Goal: Information Seeking & Learning: Learn about a topic

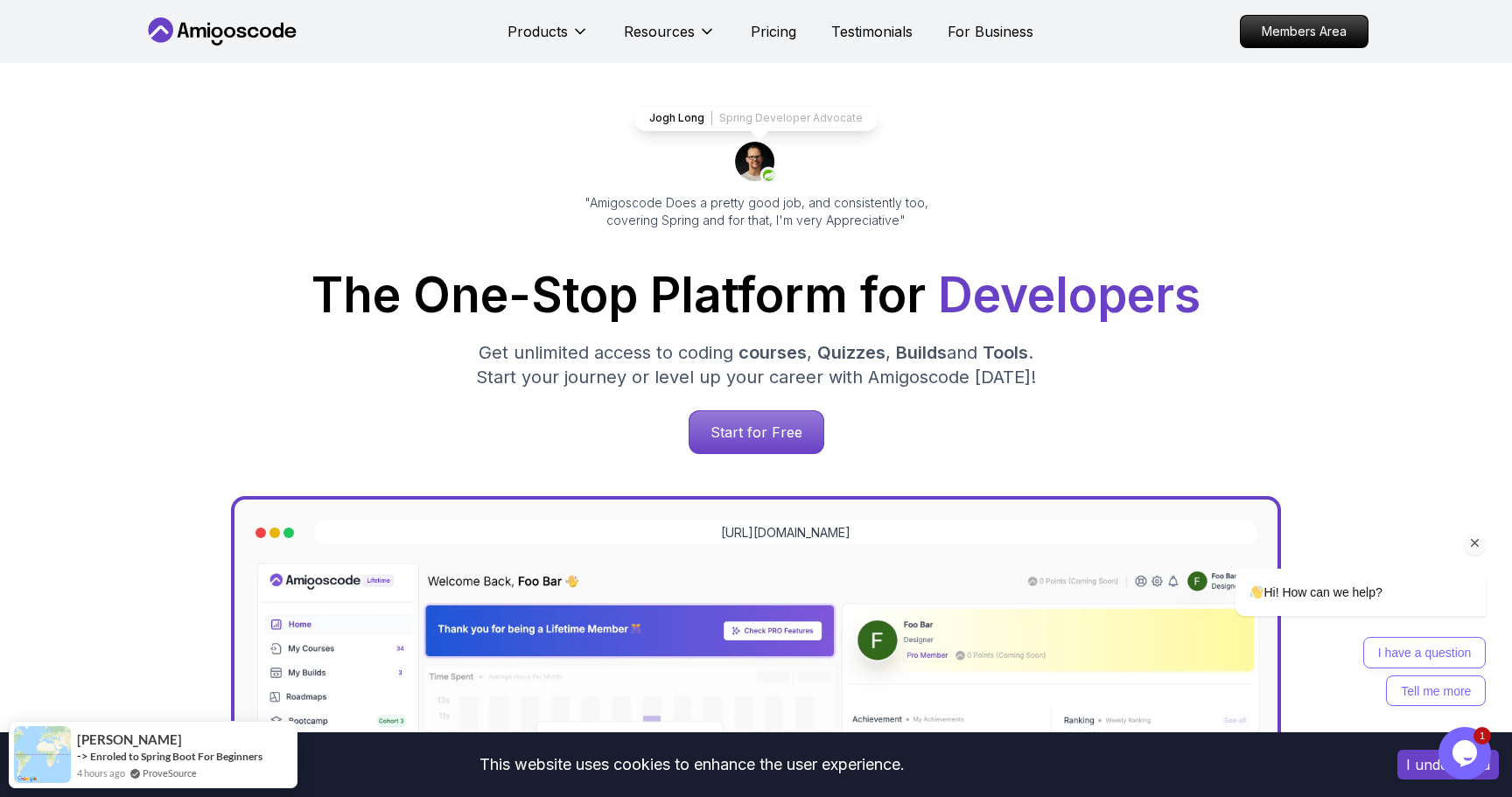
scroll to position [84, 0]
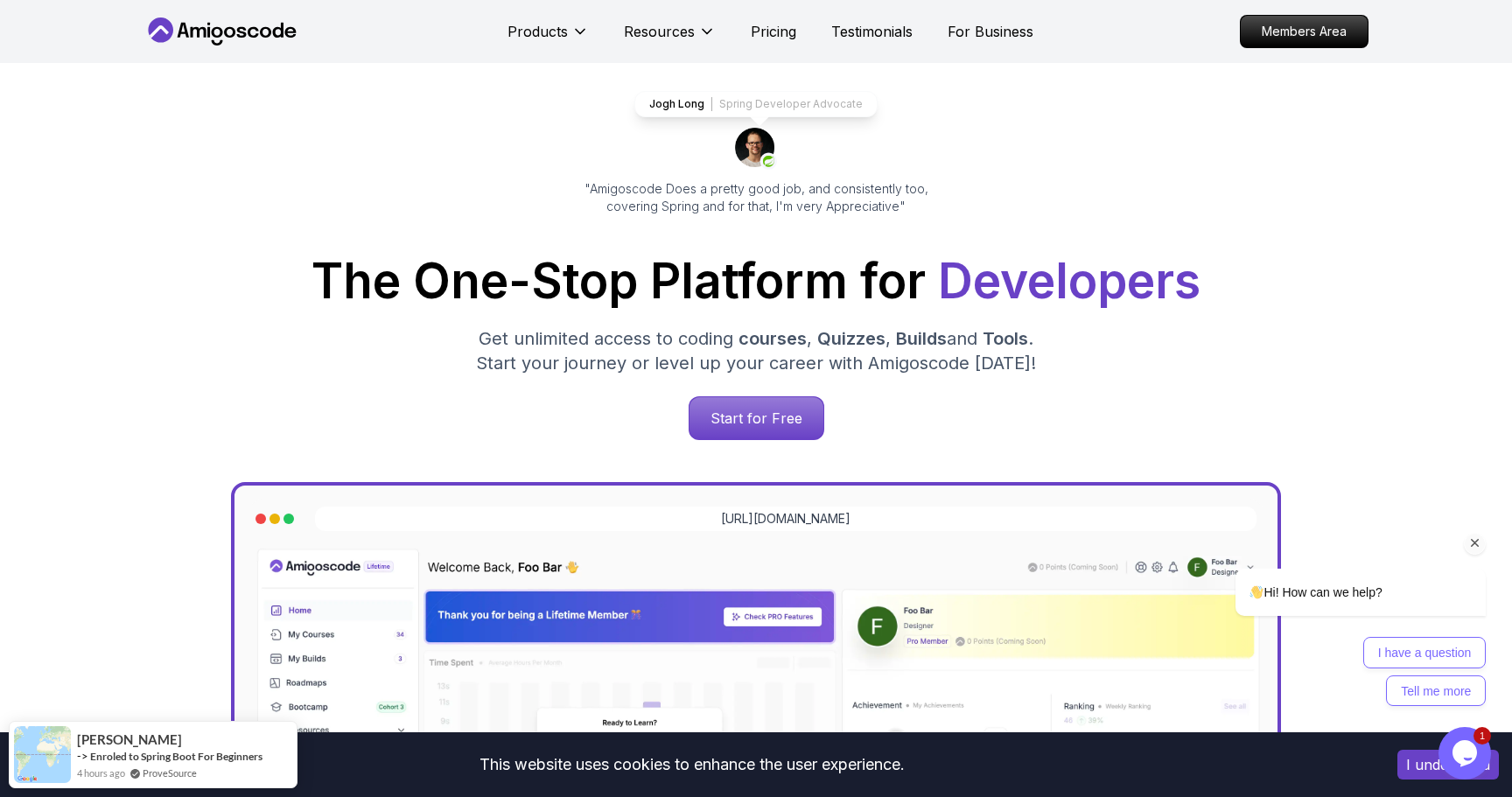
click at [1472, 544] on icon "Chat attention grabber" at bounding box center [1475, 543] width 16 height 16
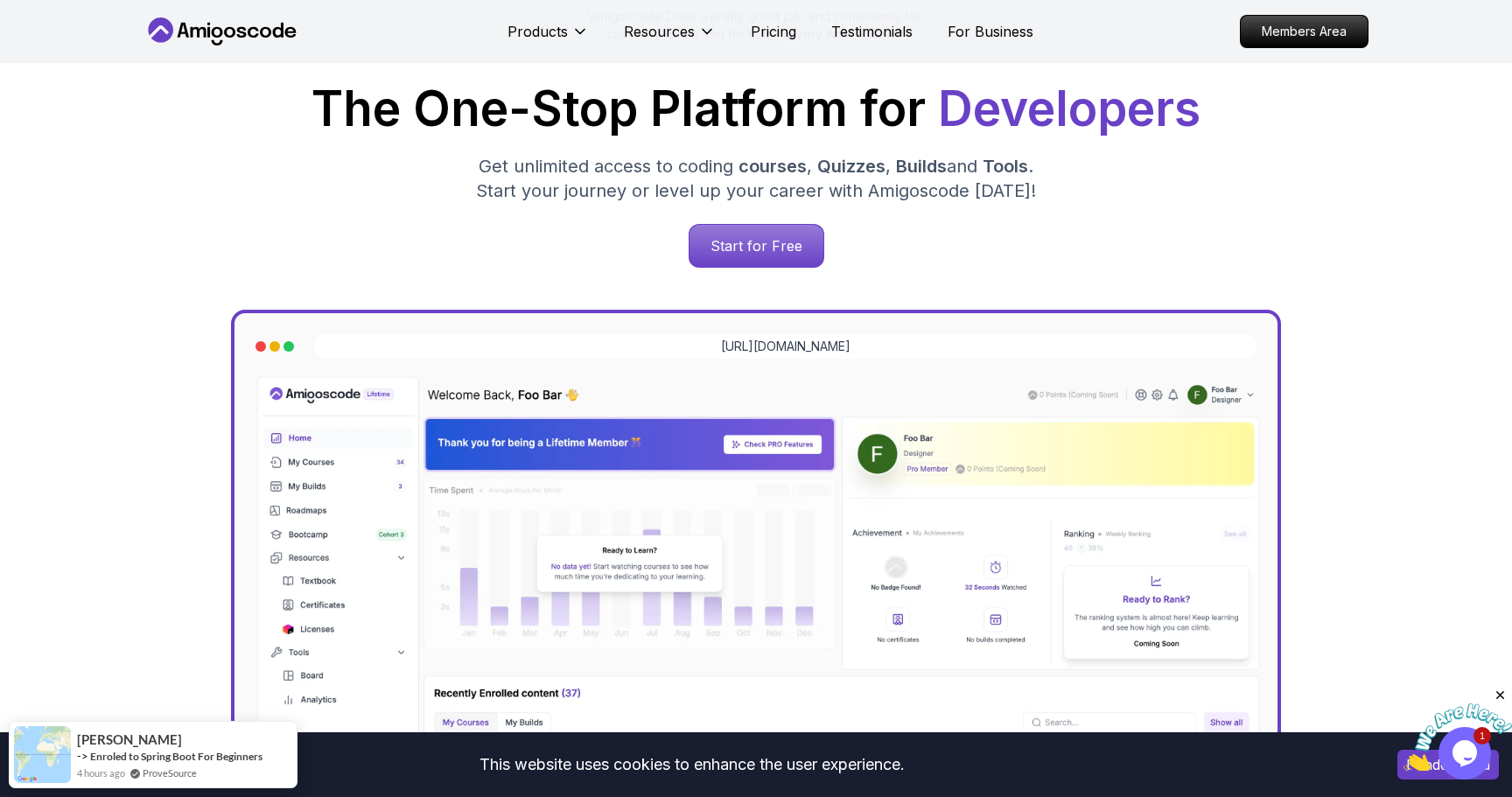
scroll to position [0, 0]
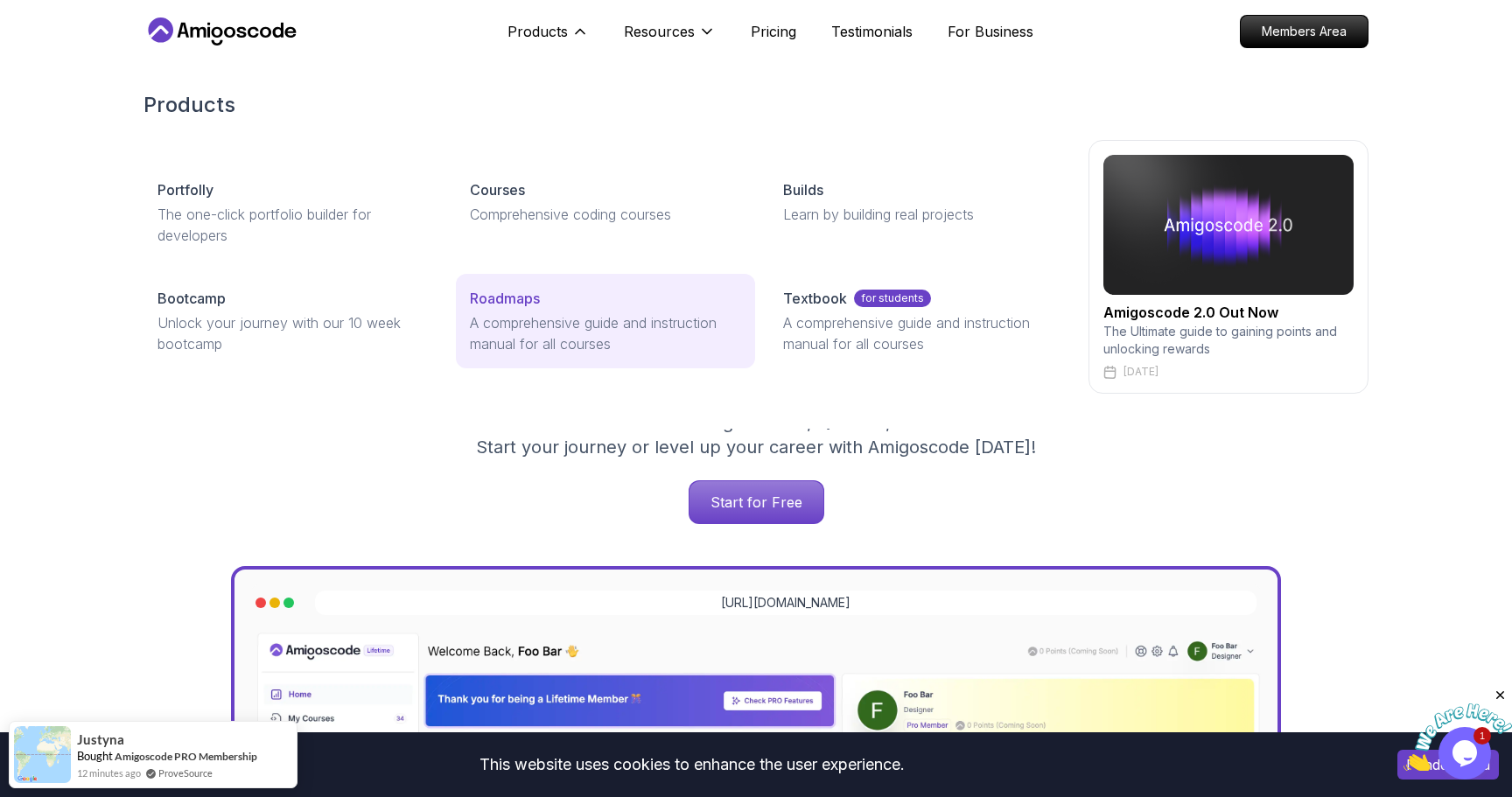
click at [562, 328] on p "A comprehensive guide and instruction manual for all courses" at bounding box center [605, 333] width 271 height 42
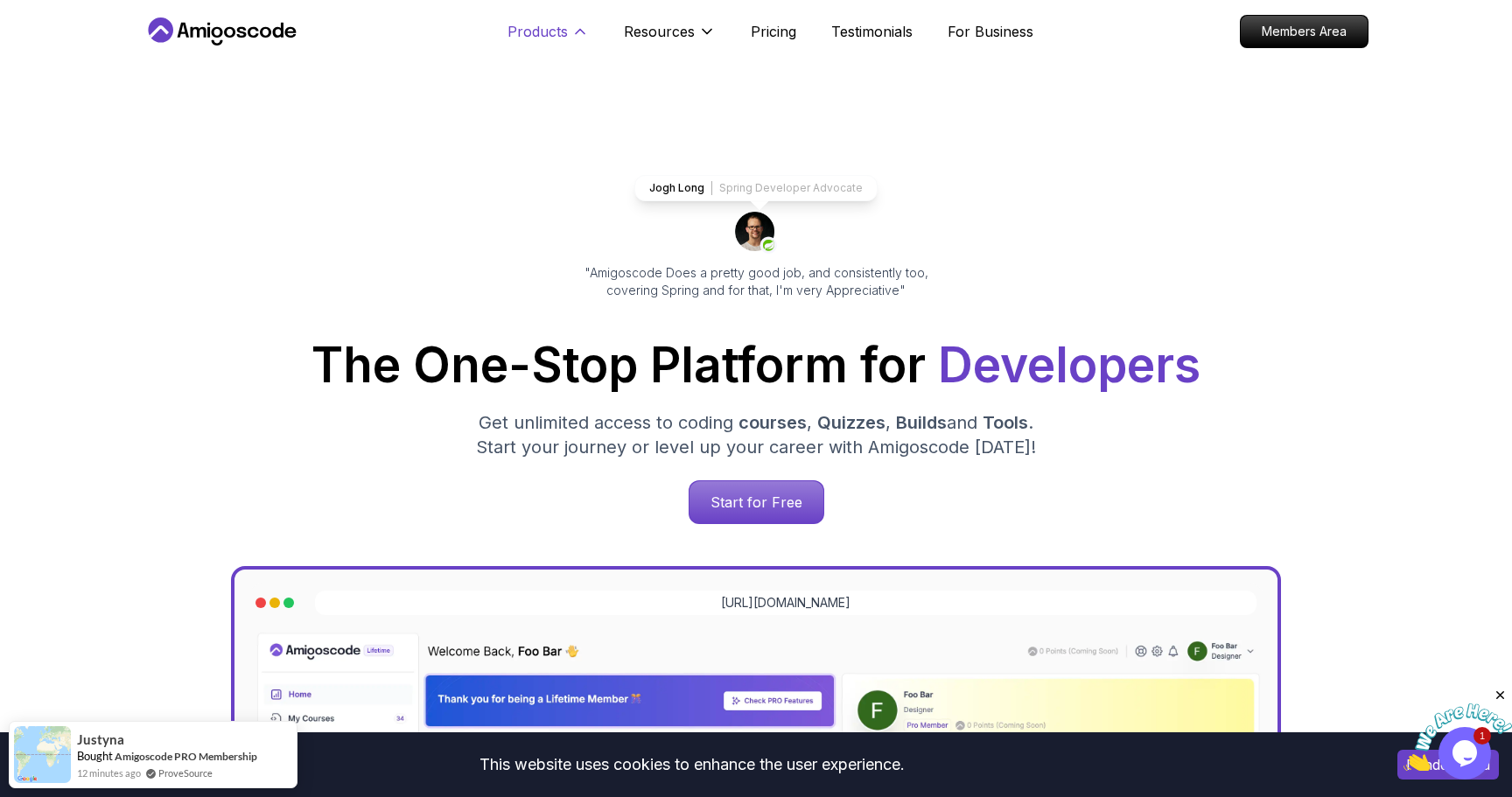
click at [551, 25] on p "Products" at bounding box center [538, 31] width 61 height 21
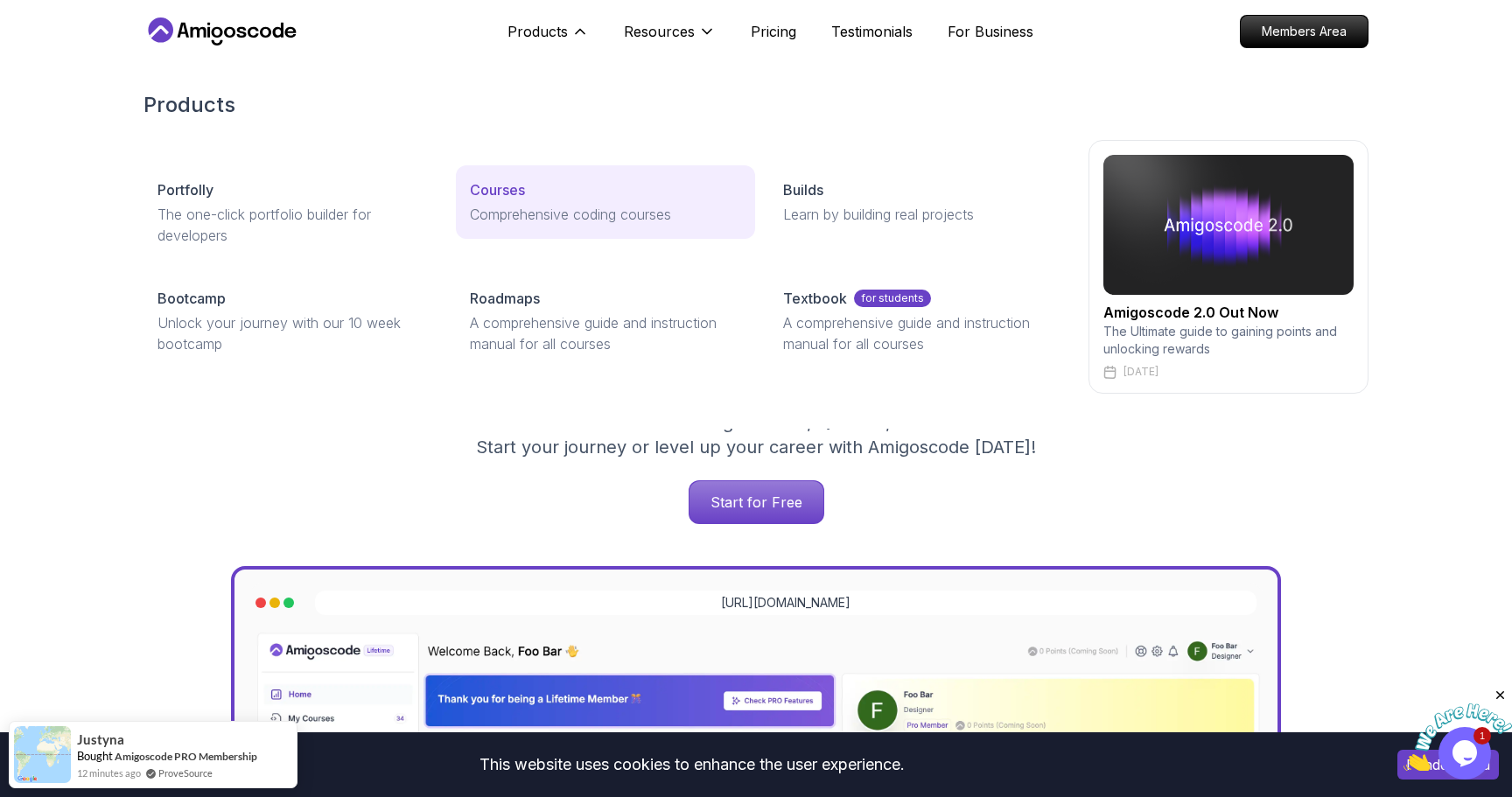
click at [523, 204] on p "Comprehensive coding courses" at bounding box center [605, 214] width 271 height 21
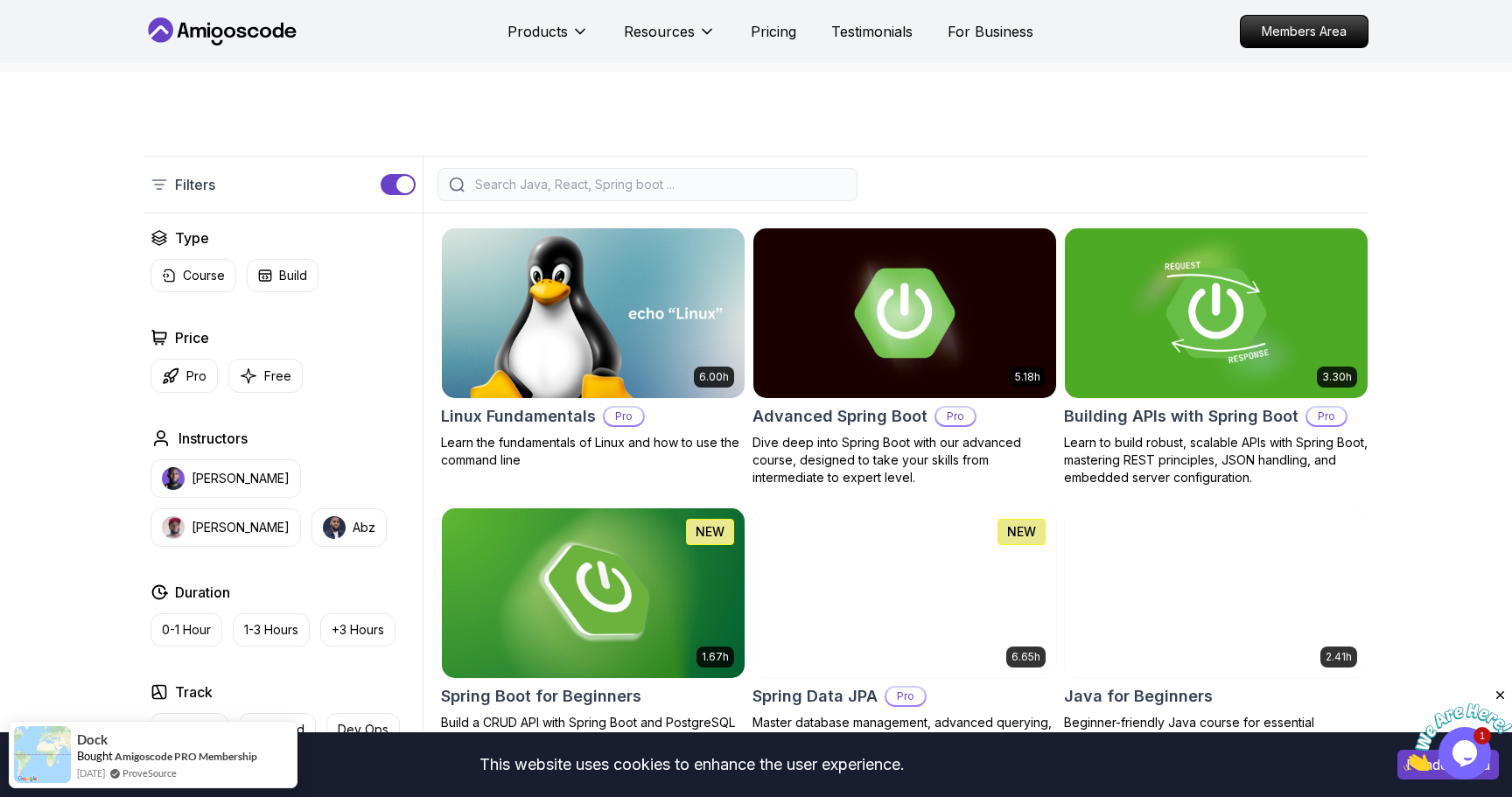
scroll to position [332, 0]
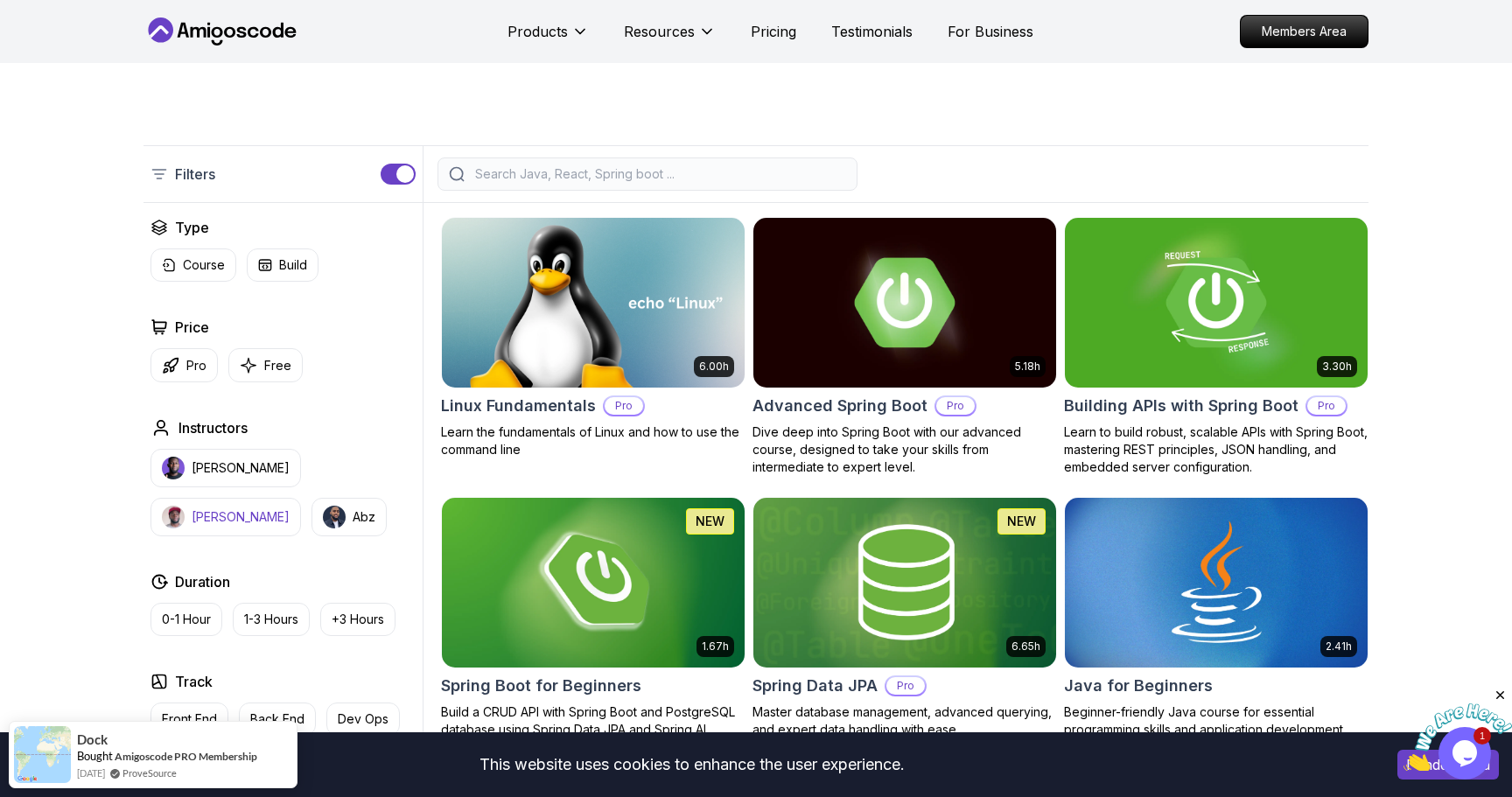
click at [290, 508] on p "[PERSON_NAME]" at bounding box center [240, 517] width 98 height 17
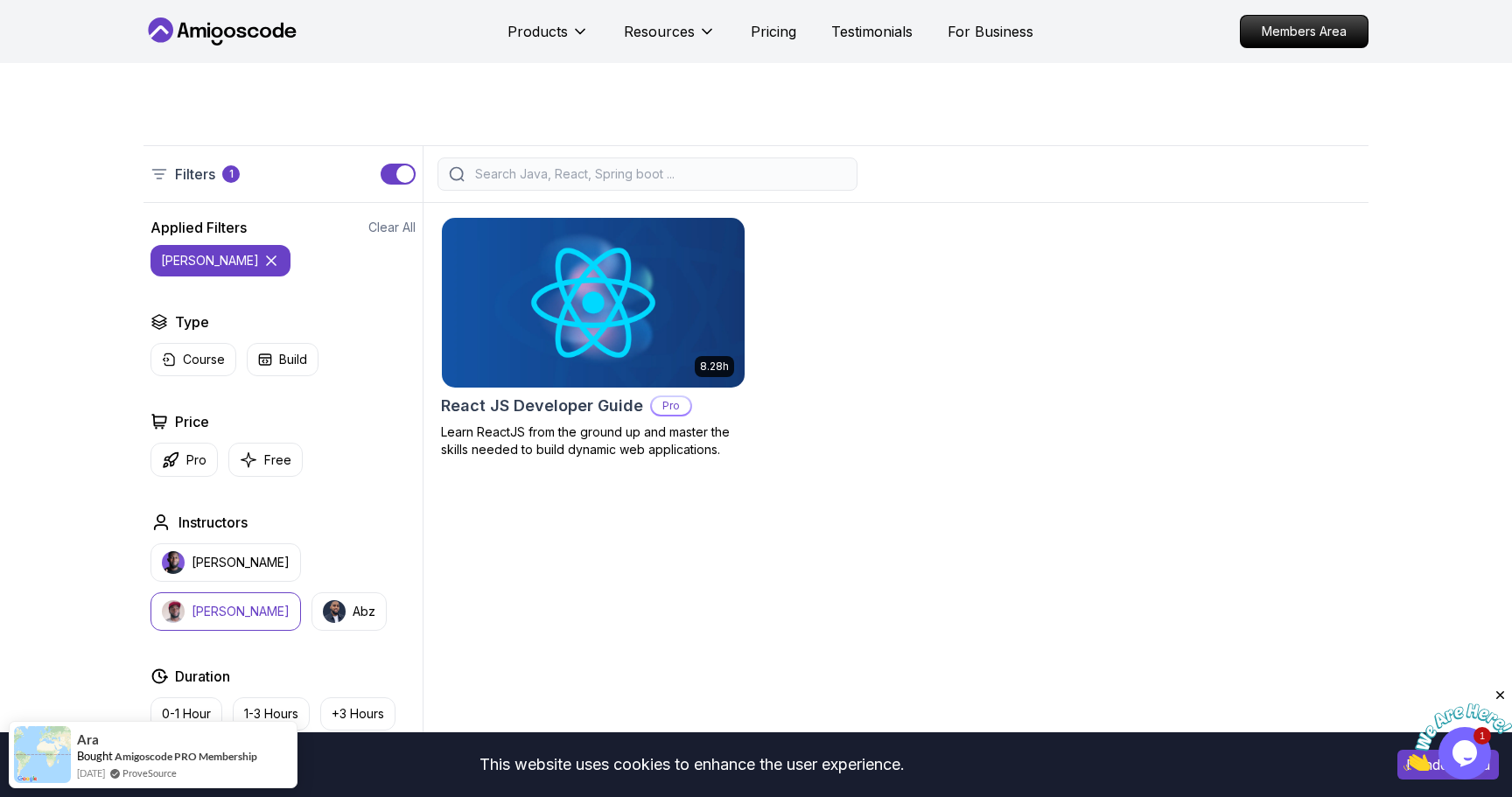
click at [301, 593] on button "[PERSON_NAME]" at bounding box center [225, 611] width 151 height 39
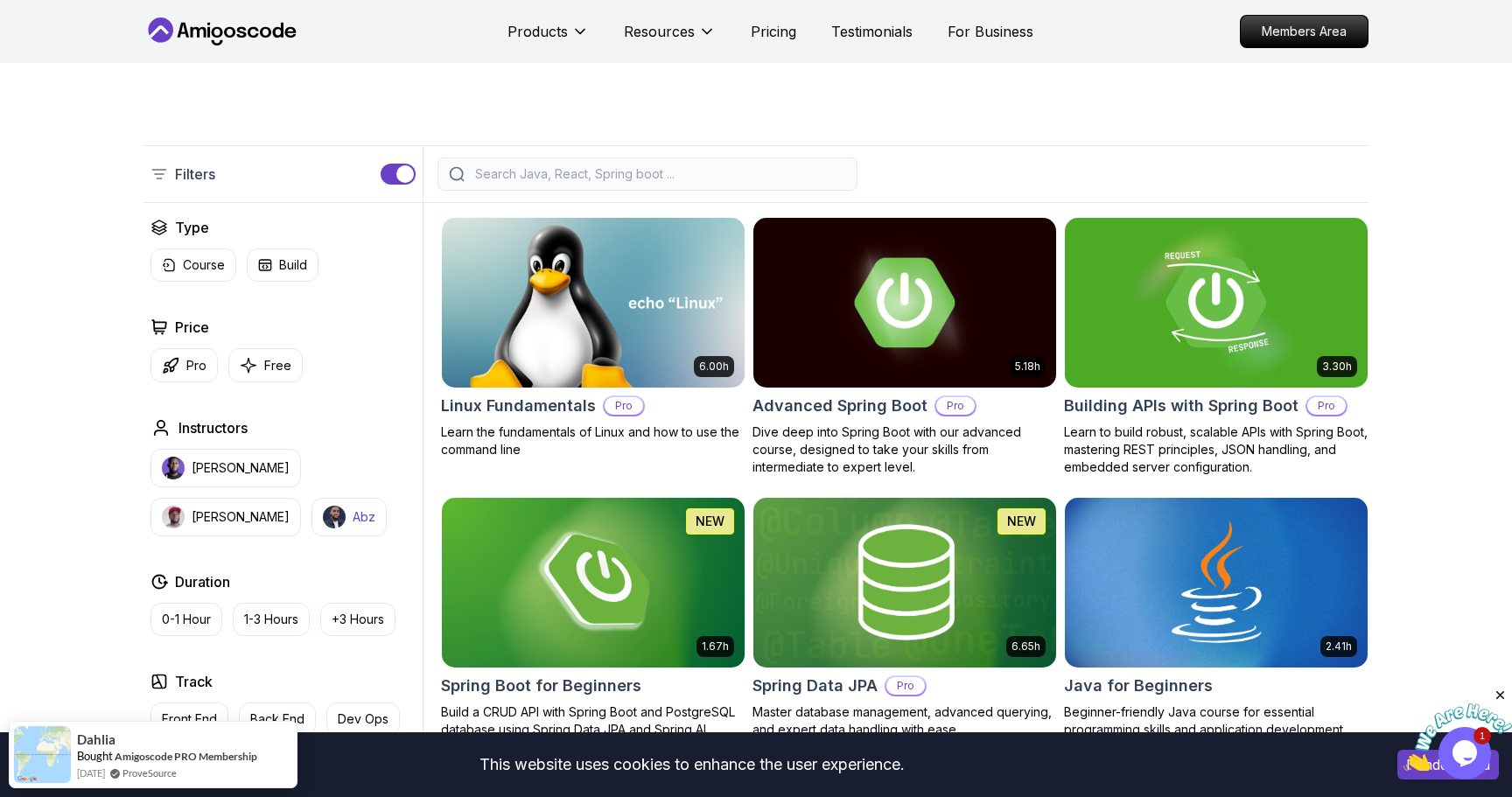
click at [311, 519] on button "Abz" at bounding box center [348, 517] width 75 height 39
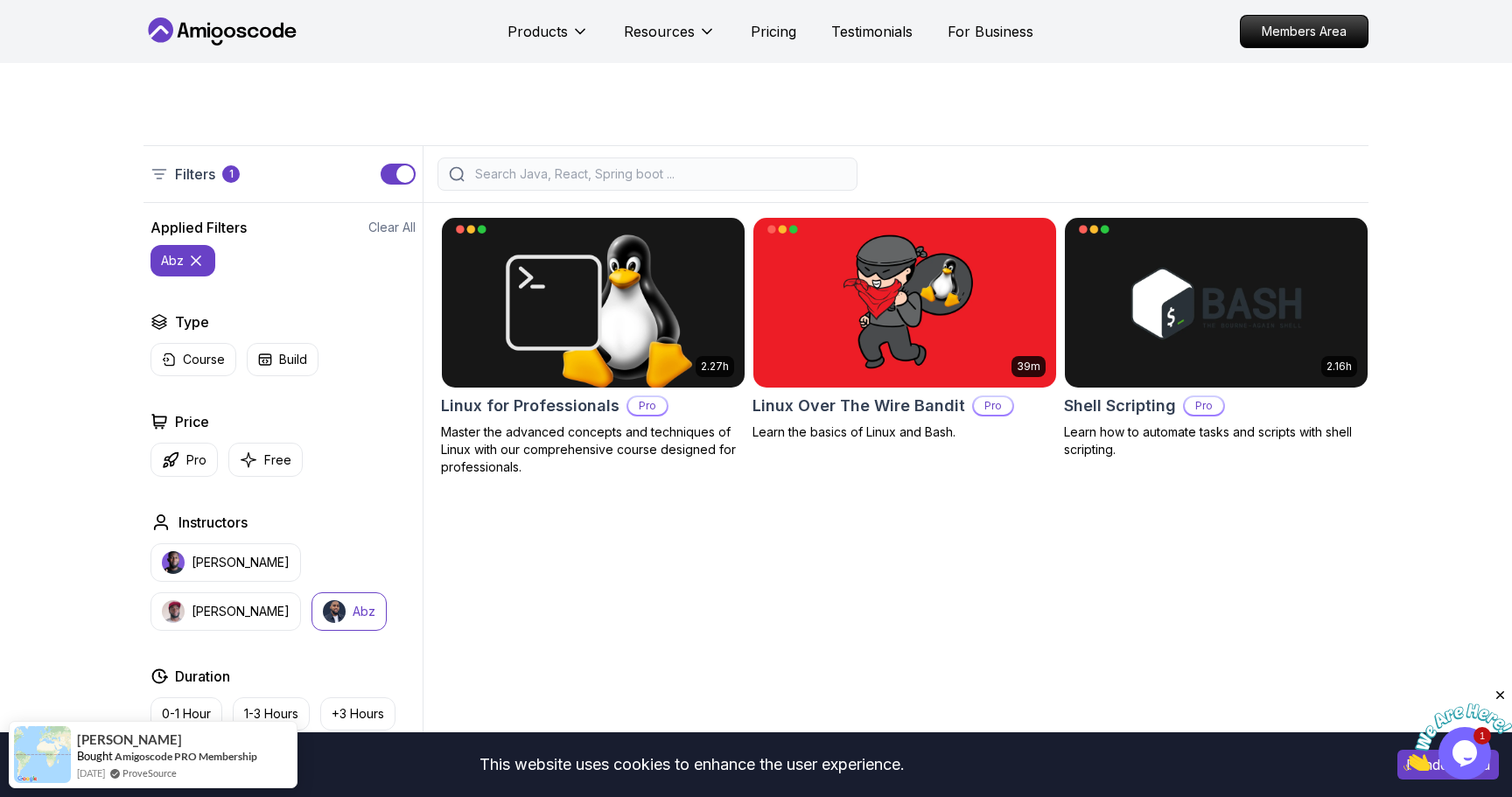
click at [323, 608] on img "button" at bounding box center [334, 611] width 23 height 23
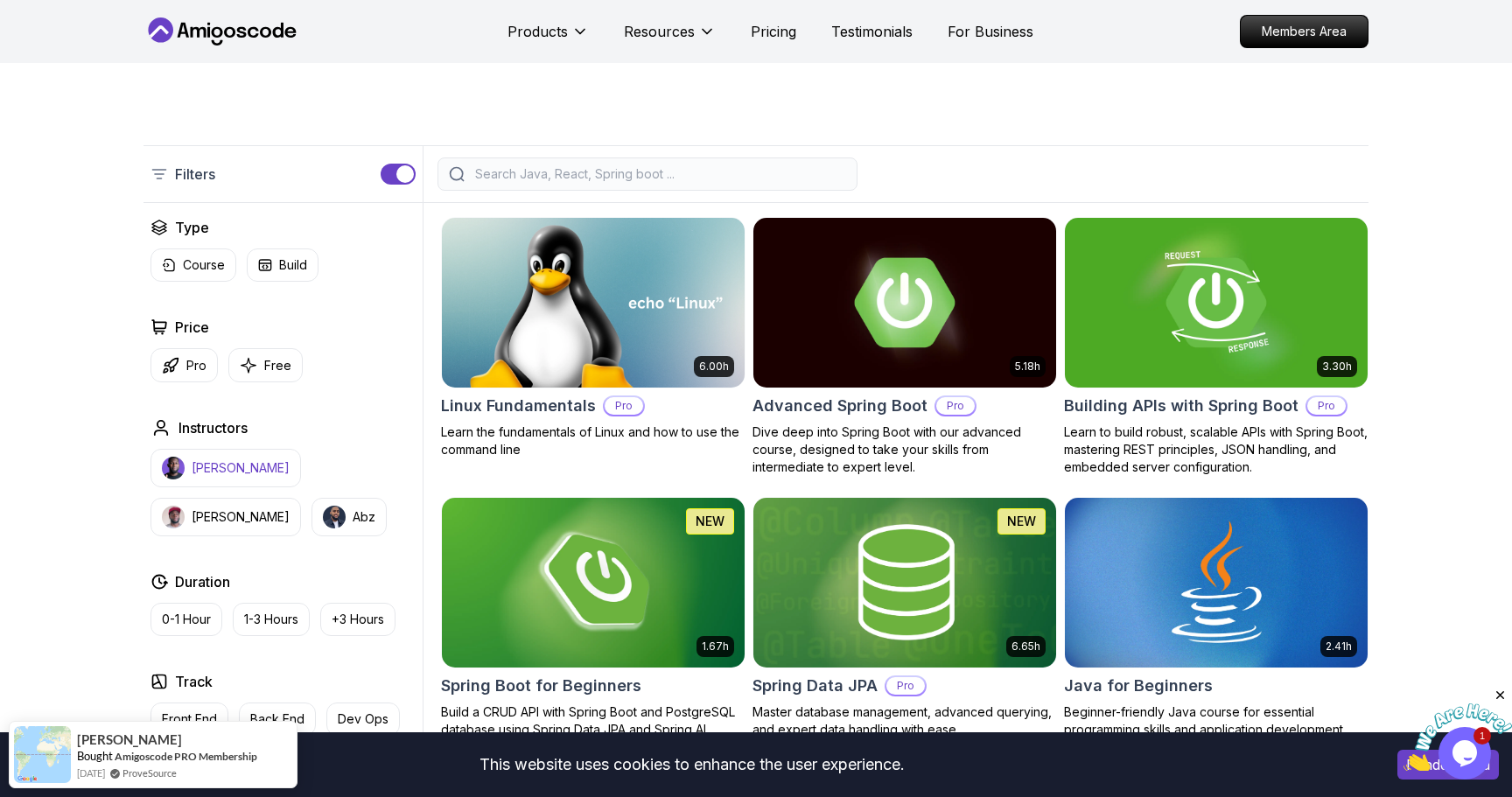
click at [246, 472] on p "[PERSON_NAME]" at bounding box center [240, 468] width 98 height 17
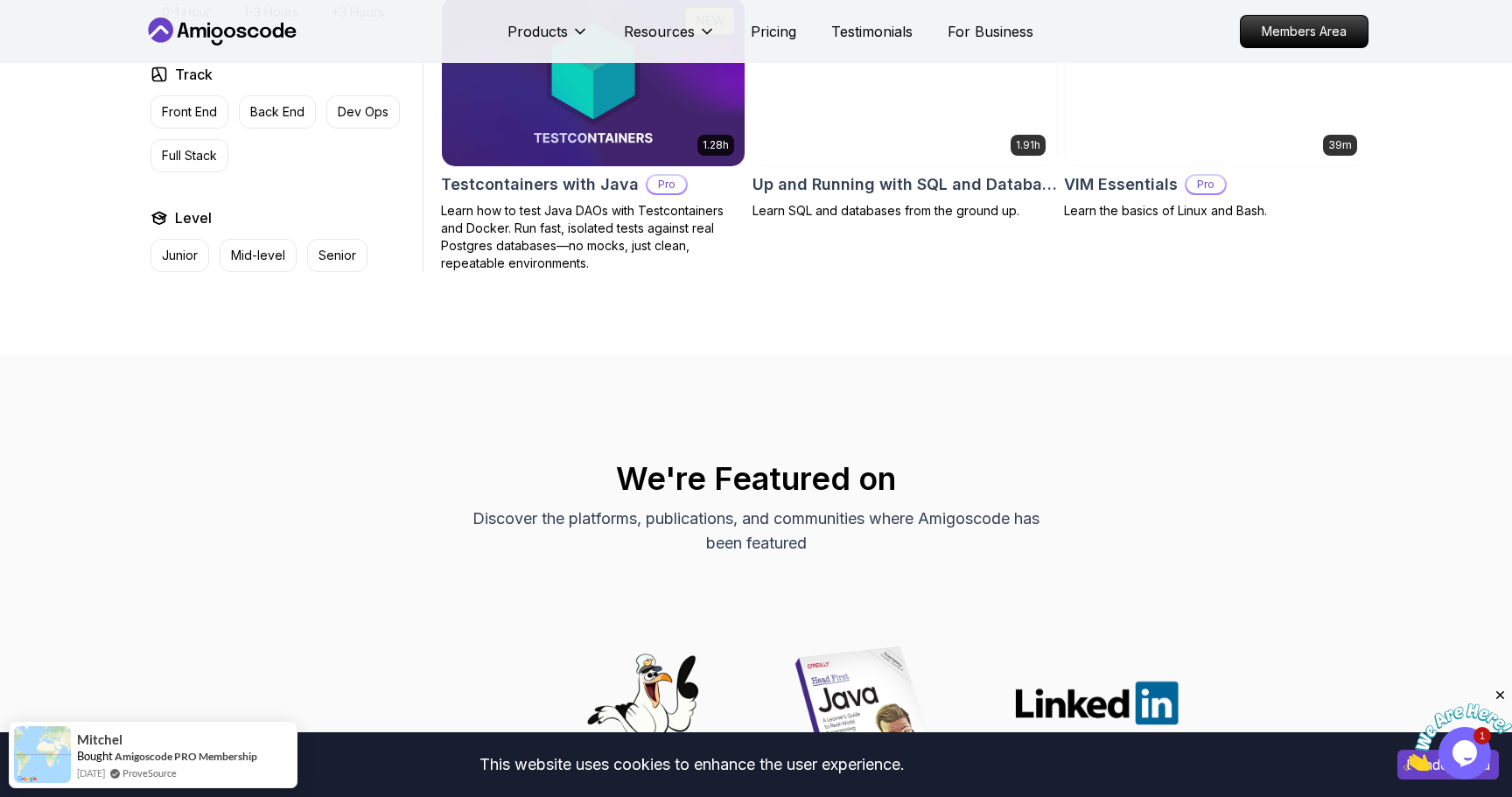
scroll to position [4468, 0]
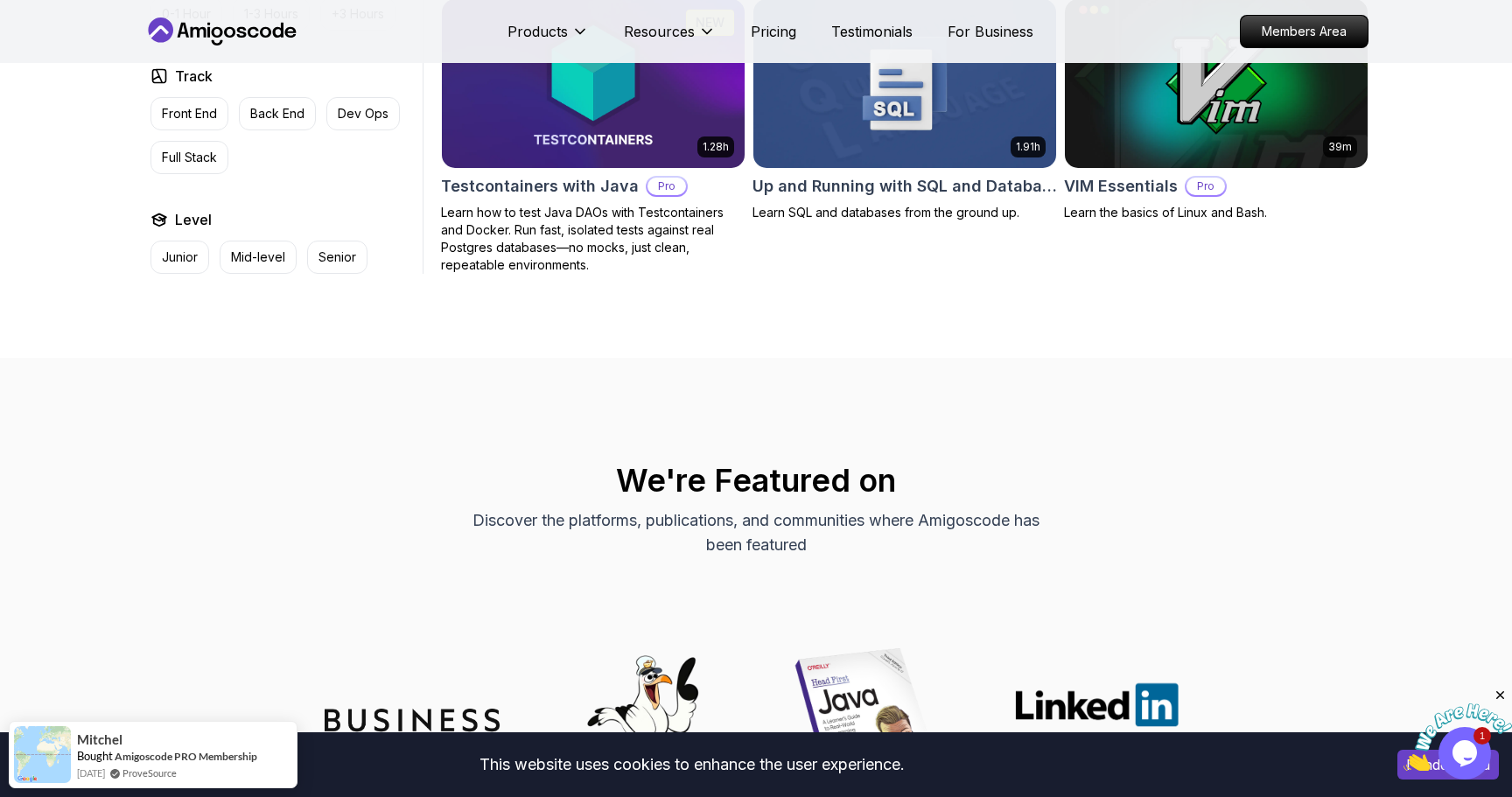
click at [1493, 697] on icon "Close" at bounding box center [1501, 695] width 16 height 16
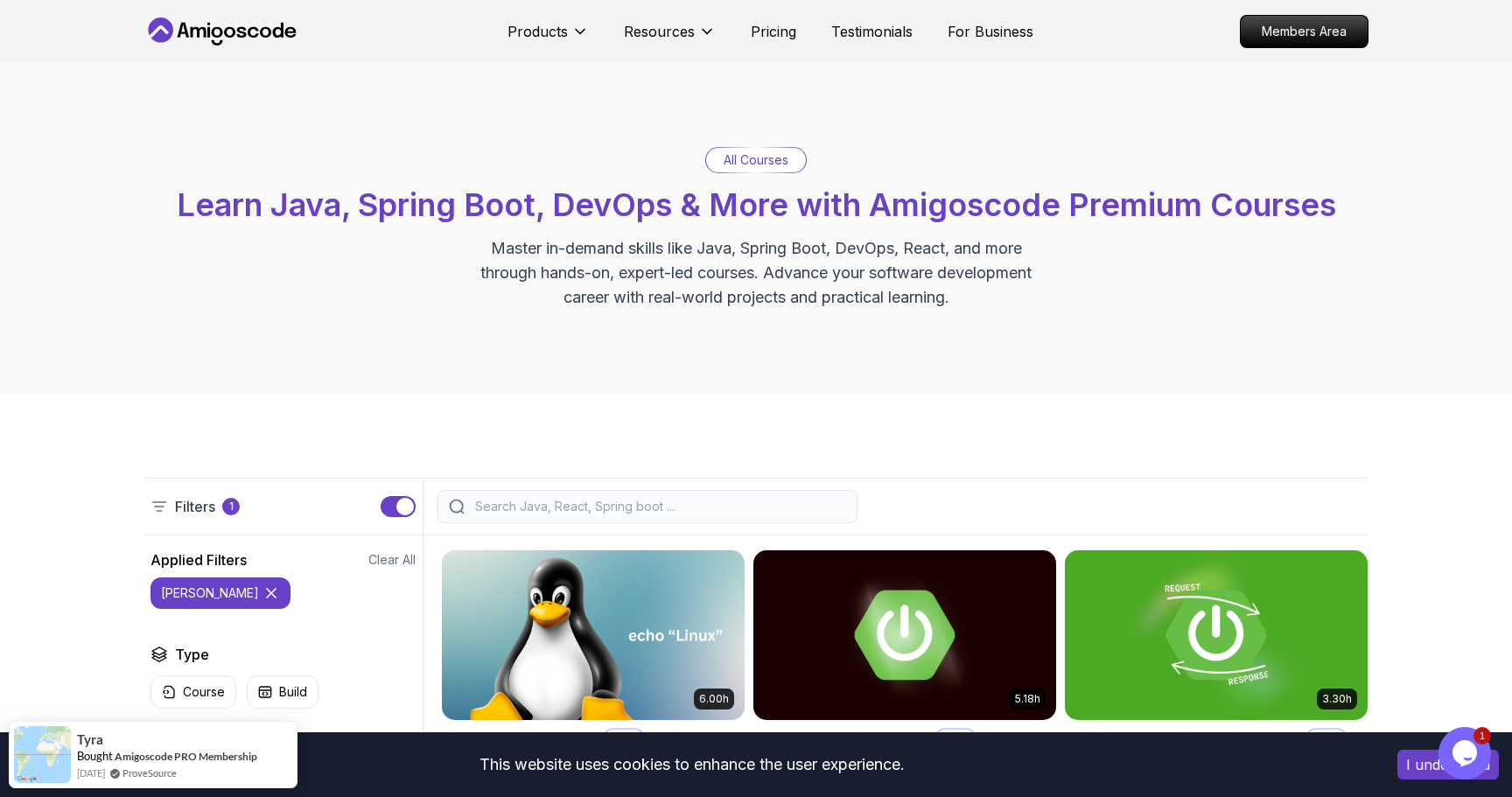
scroll to position [184, 0]
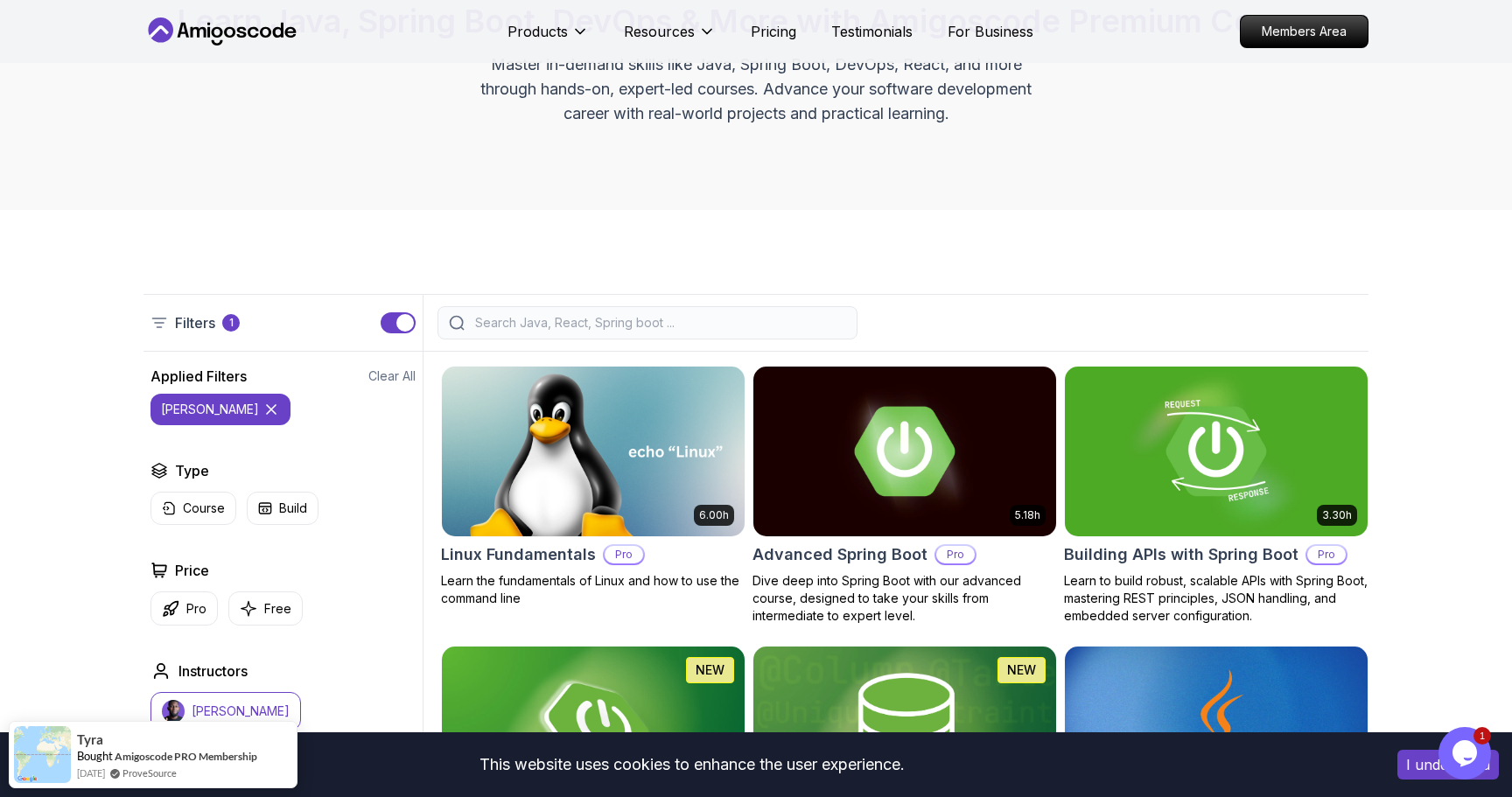
click at [168, 325] on icon at bounding box center [159, 323] width 17 height 17
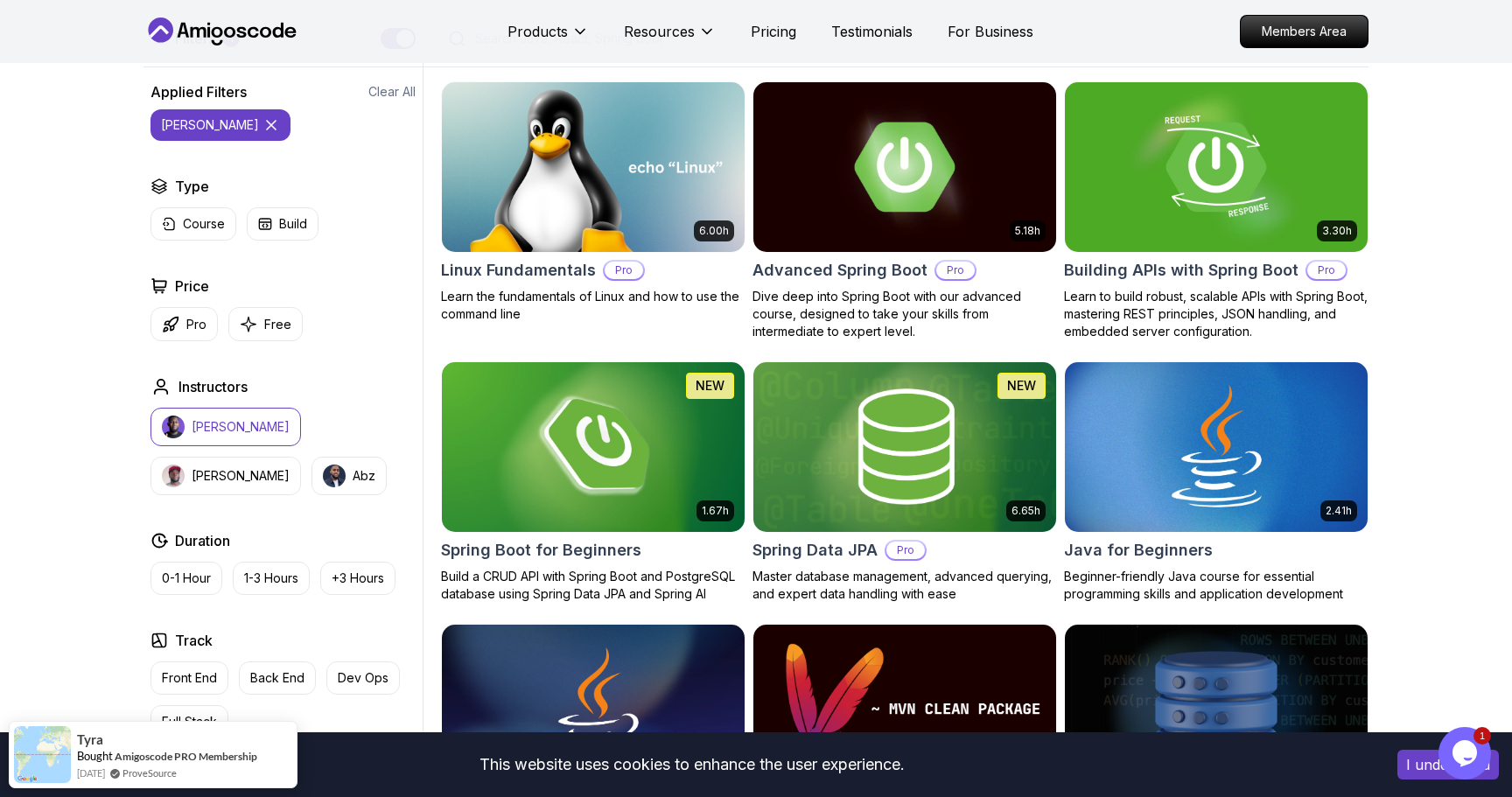
scroll to position [469, 0]
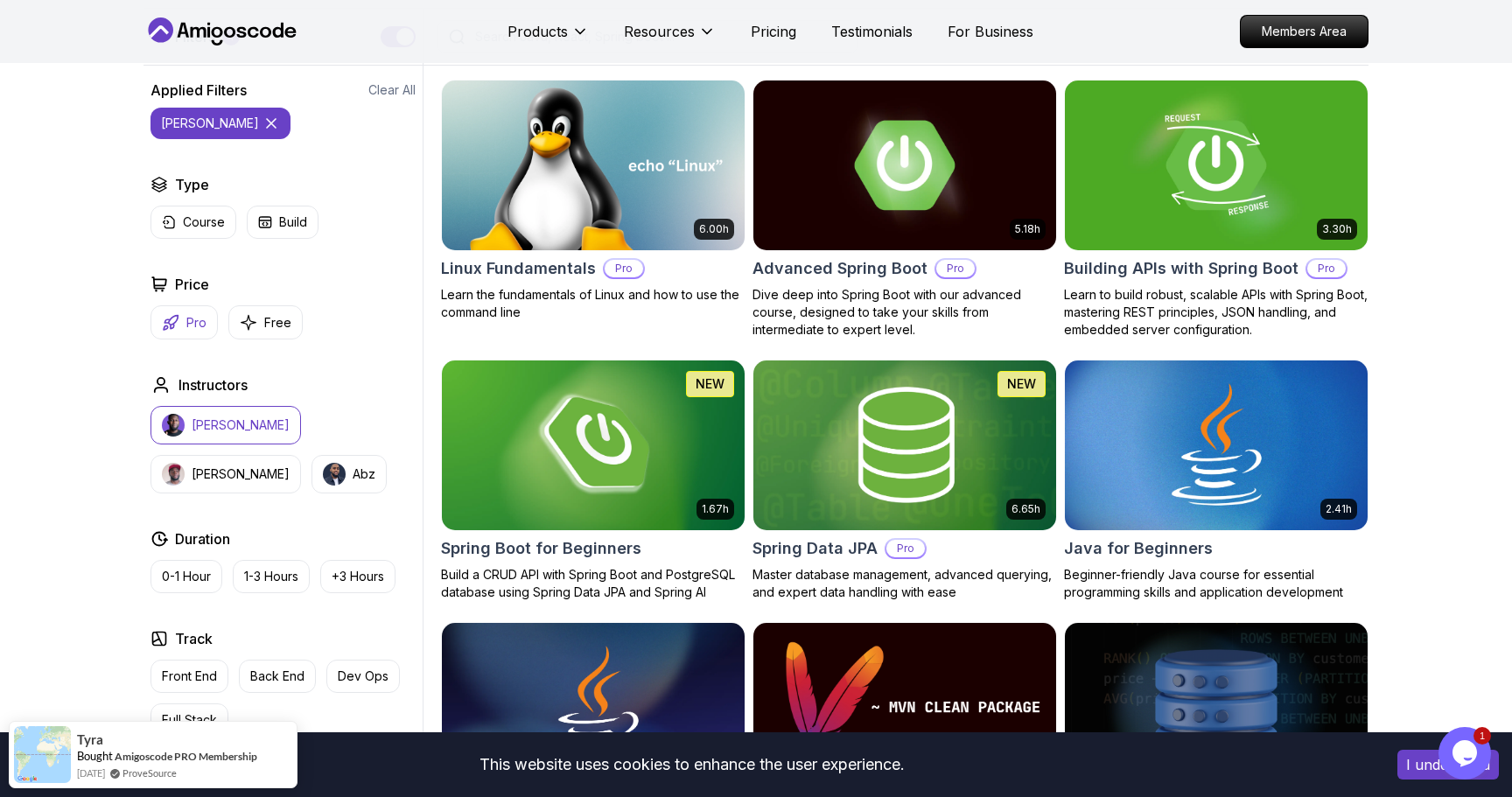
click at [169, 327] on icon "button" at bounding box center [170, 323] width 17 height 17
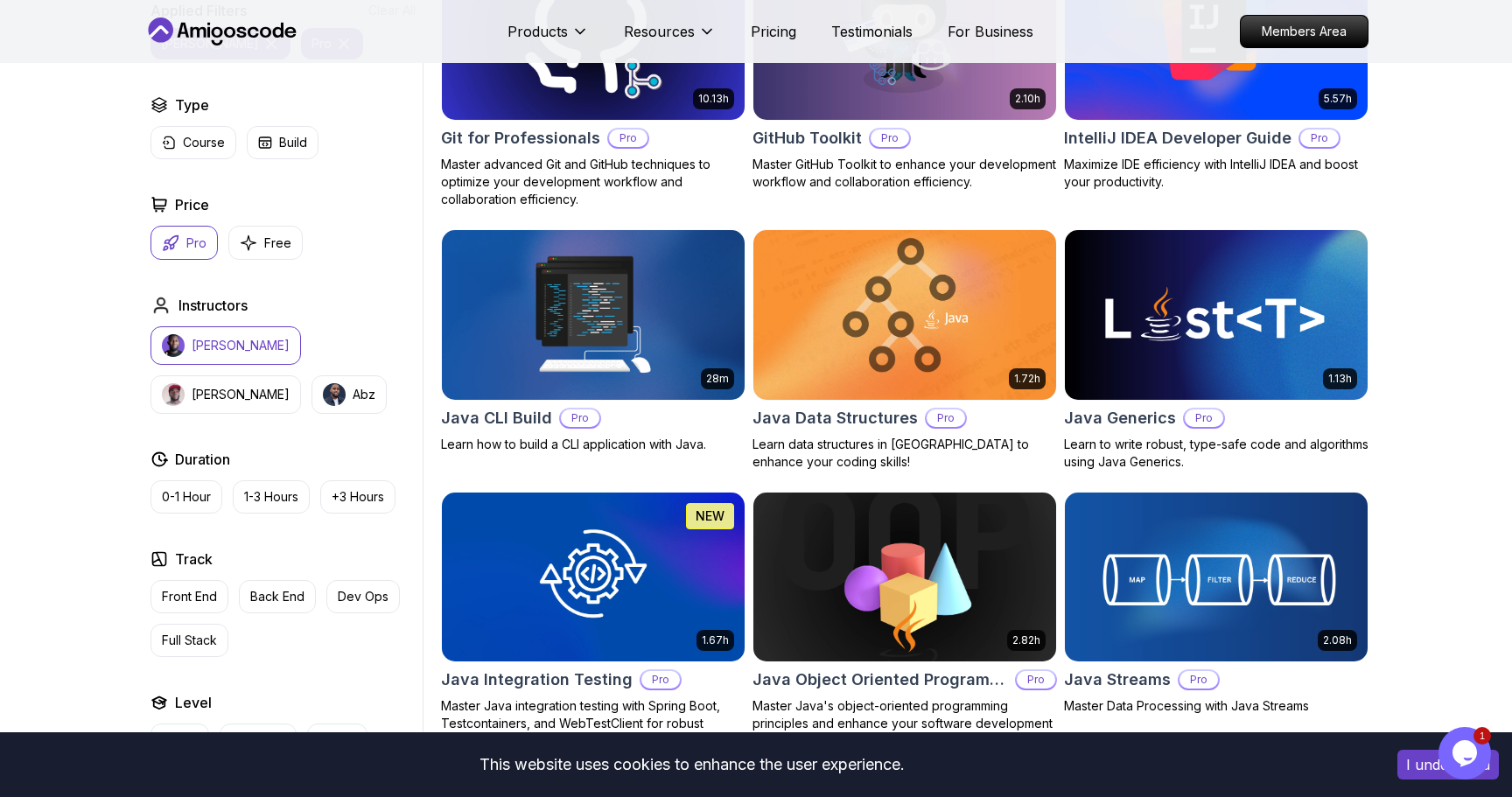
scroll to position [1720, 0]
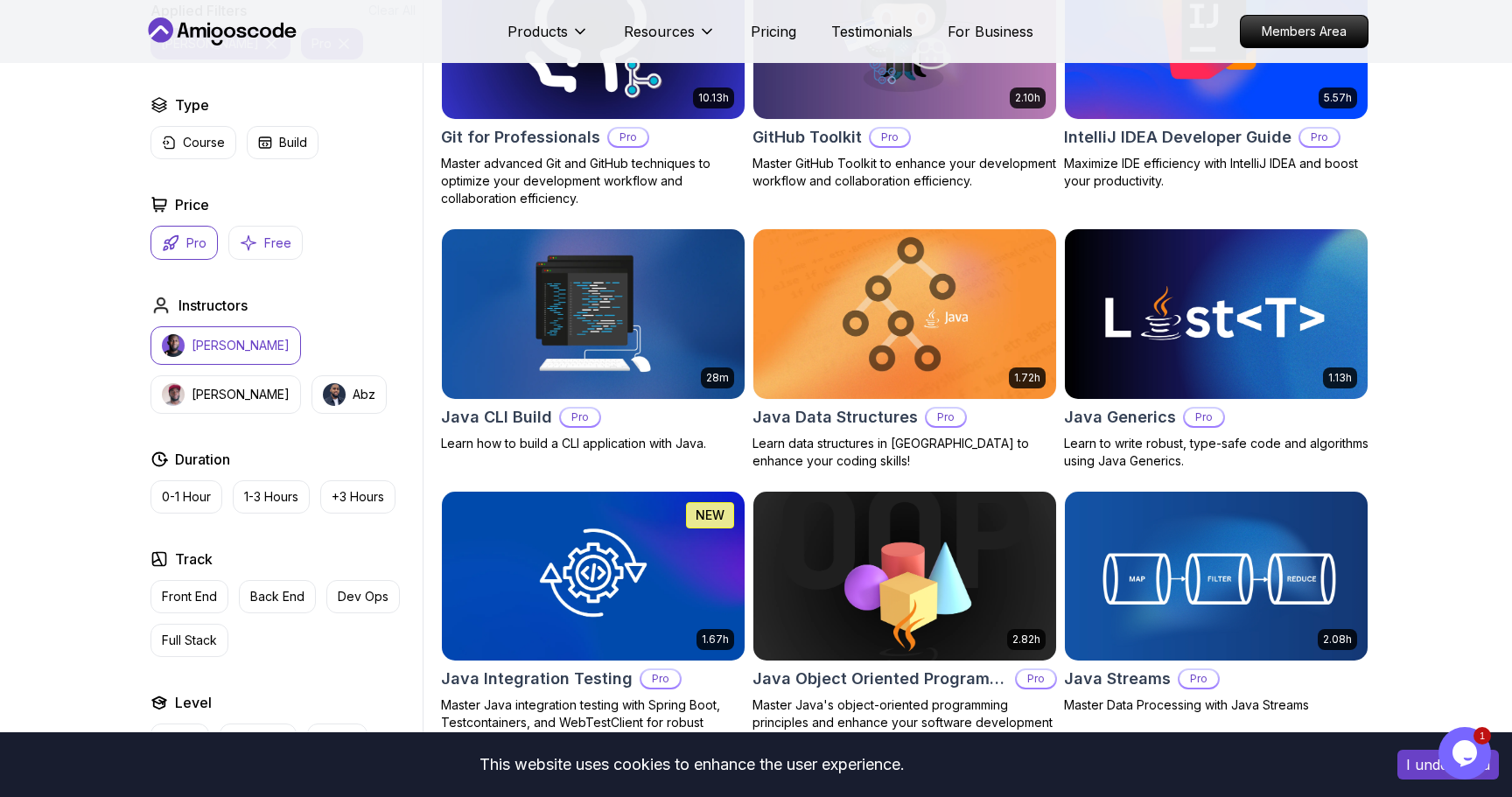
click at [255, 238] on icon "button" at bounding box center [248, 242] width 17 height 18
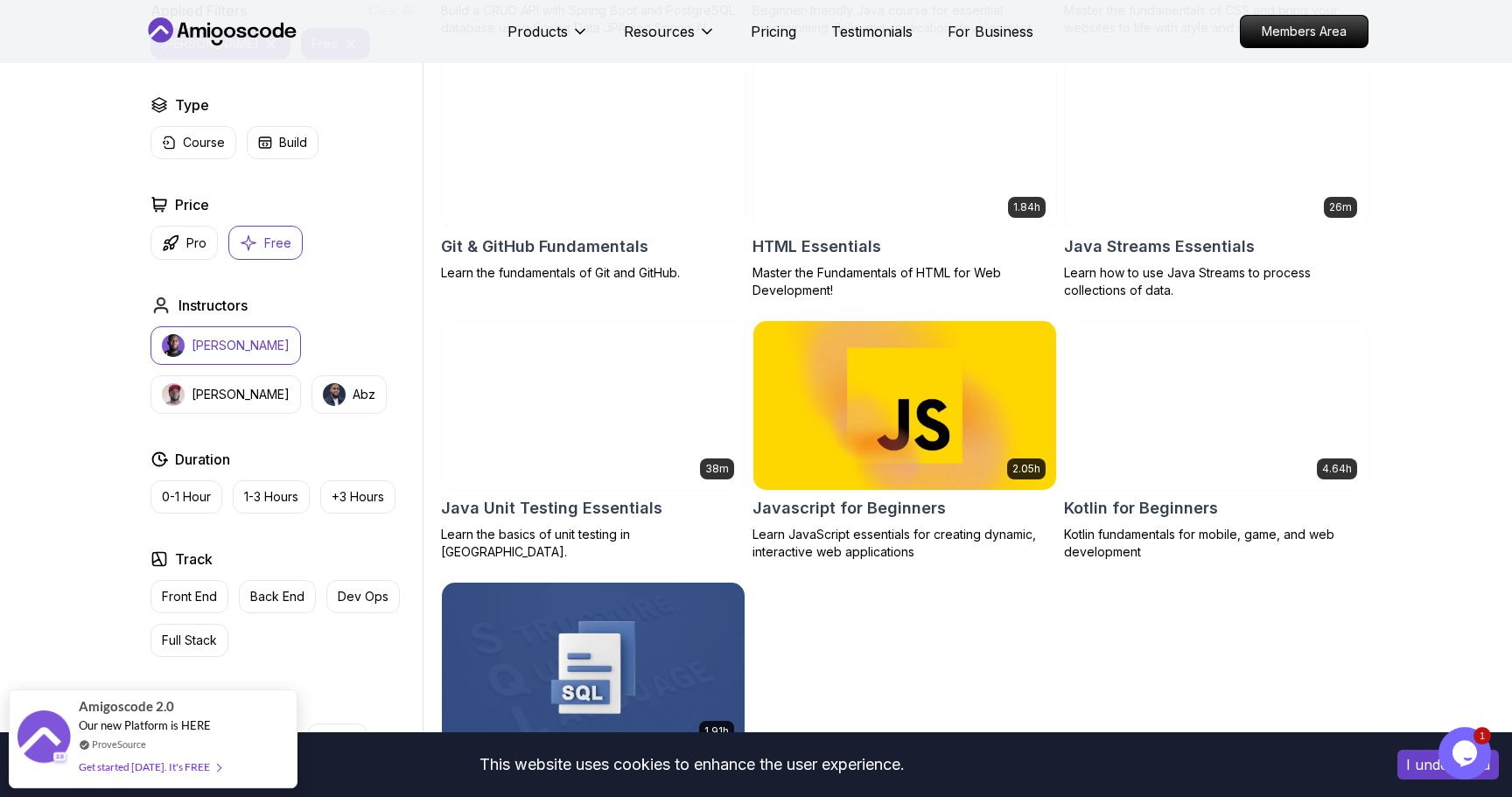
scroll to position [784, 0]
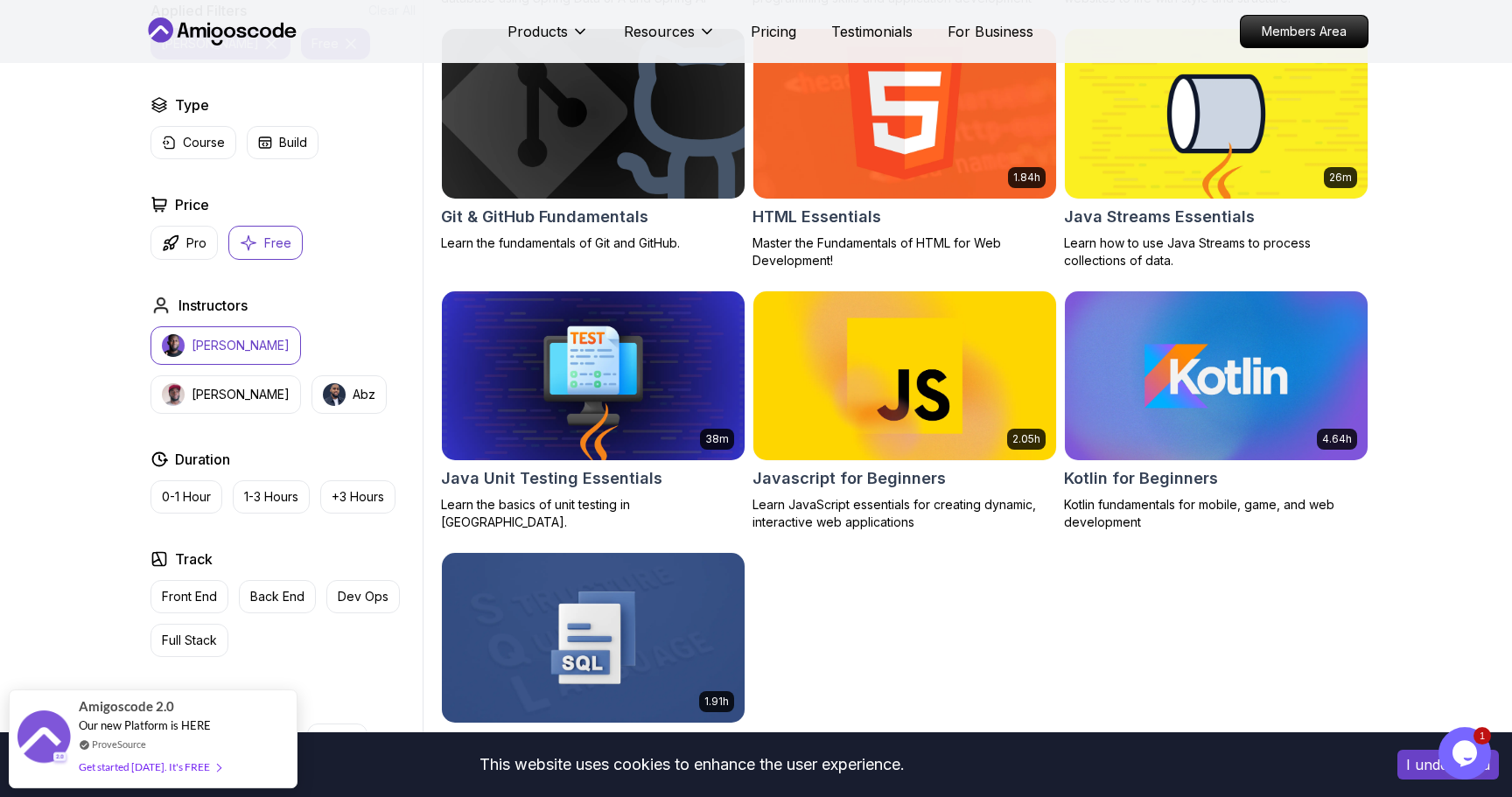
click at [1244, 121] on img at bounding box center [1215, 114] width 317 height 178
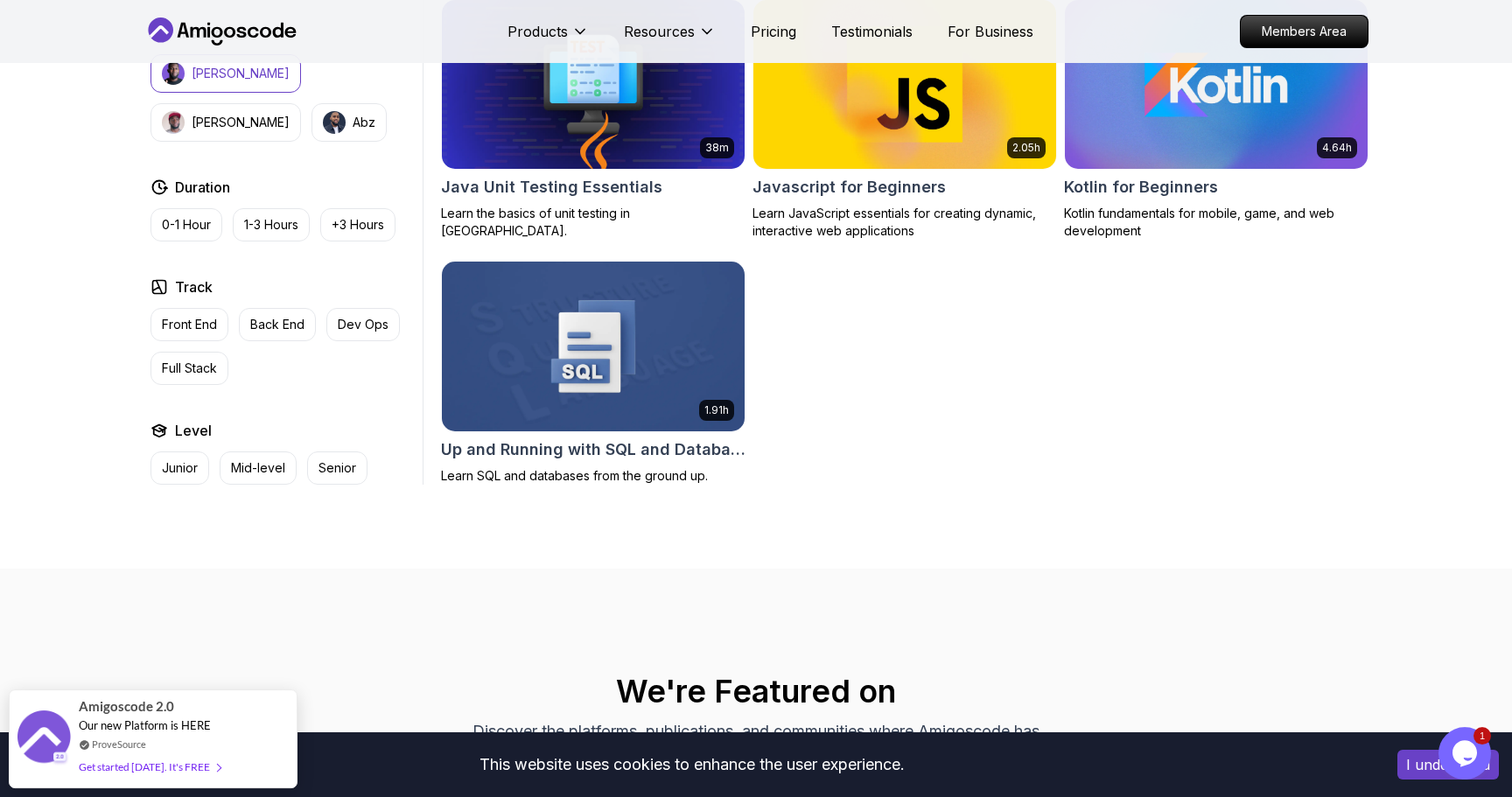
scroll to position [1091, 0]
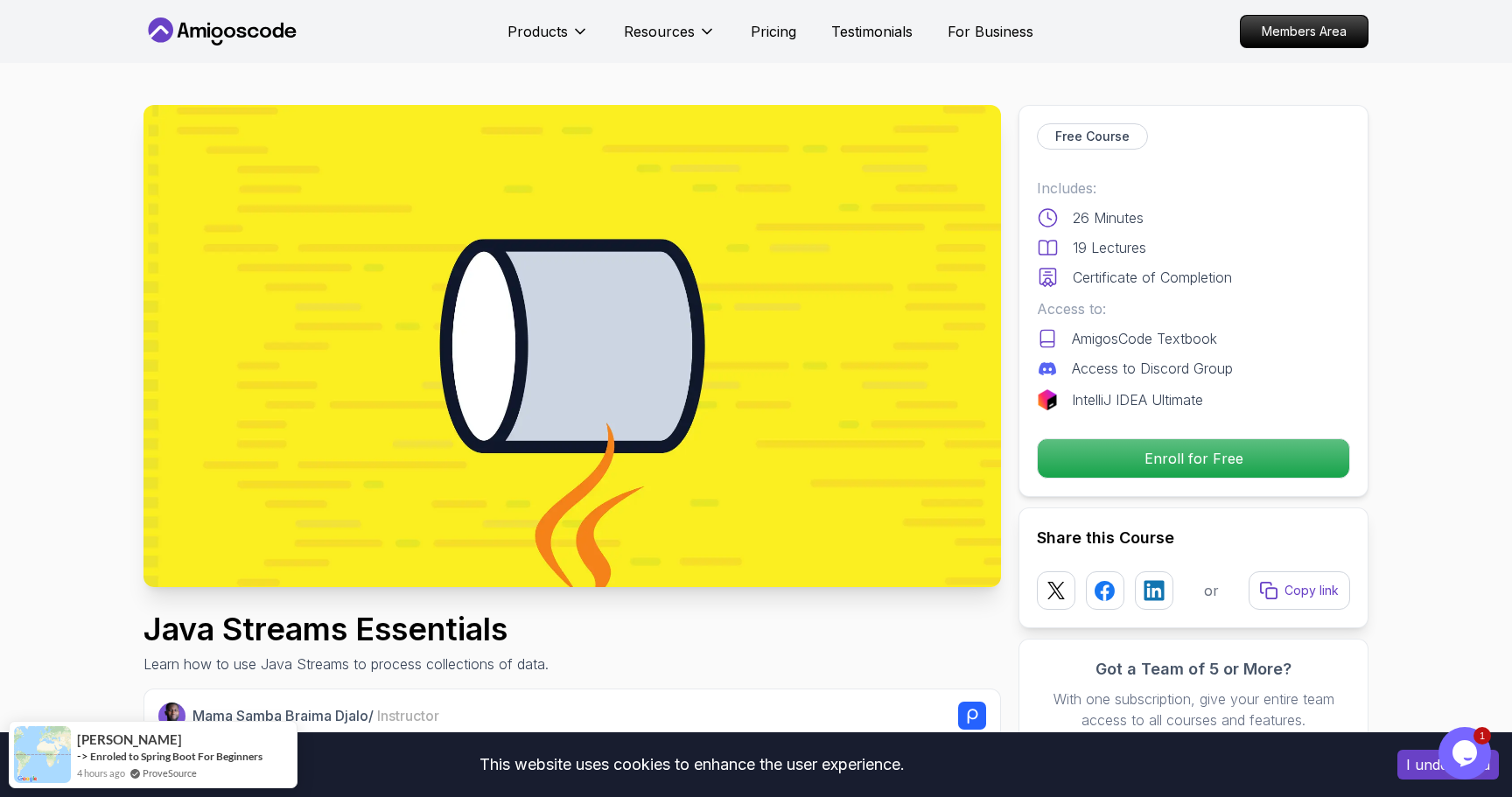
click at [1151, 400] on p "IntelliJ IDEA Ultimate" at bounding box center [1137, 399] width 132 height 21
click at [1202, 382] on div "Includes: 26 Minutes 19 Lectures Certificate of Completion Access to: AmigosCod…" at bounding box center [1193, 294] width 313 height 233
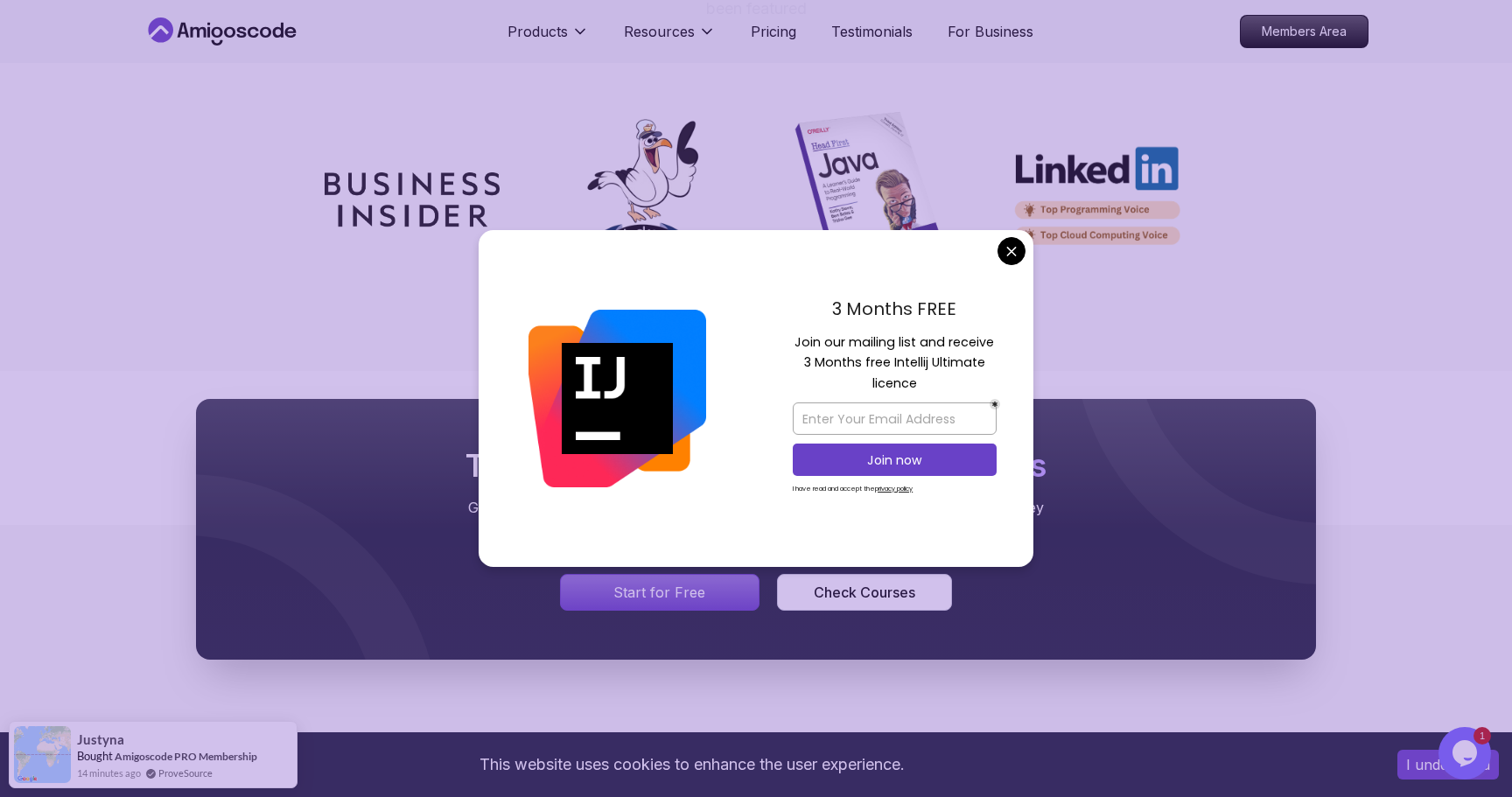
scroll to position [5052, 0]
